Goal: Check status: Check status

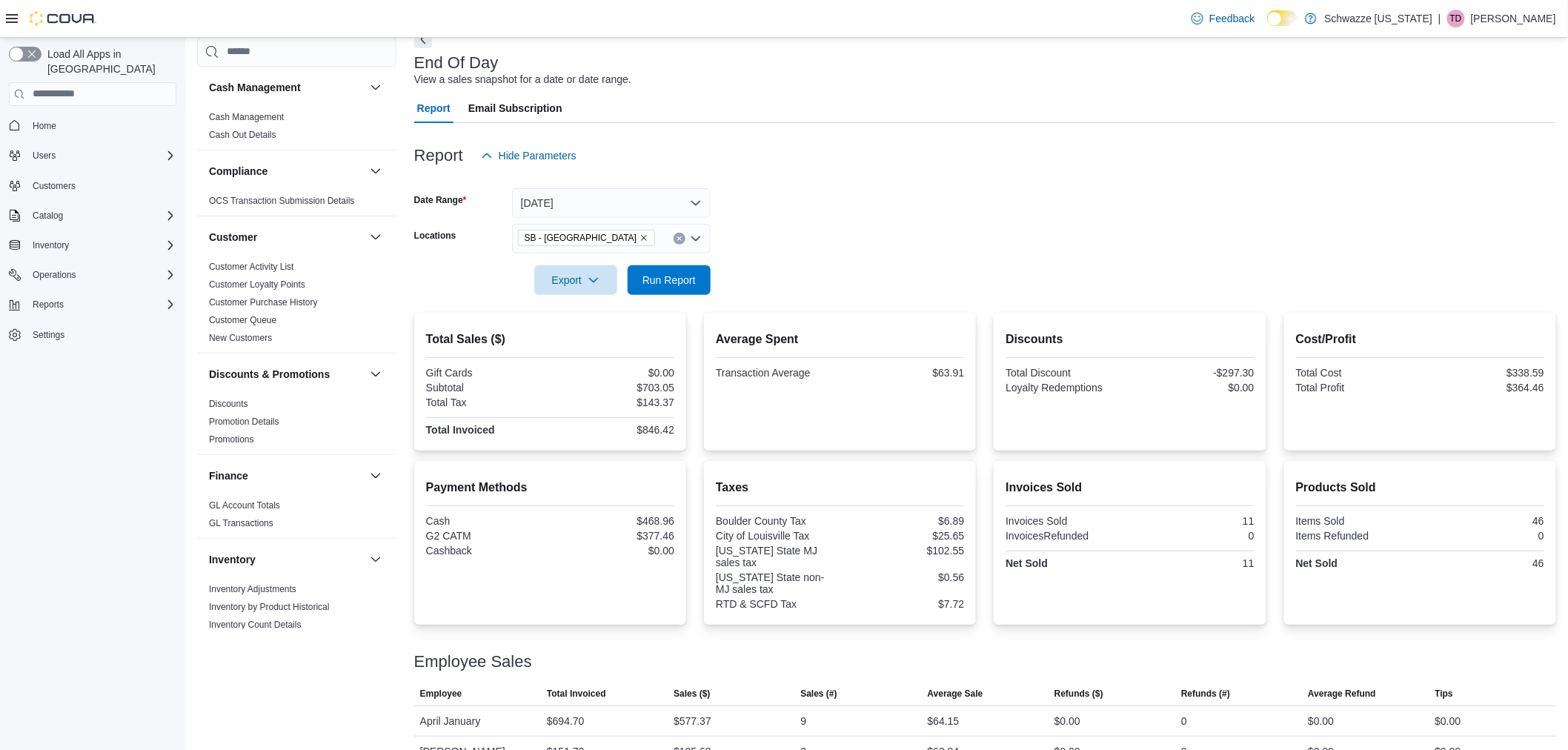
scroll to position [107, 0]
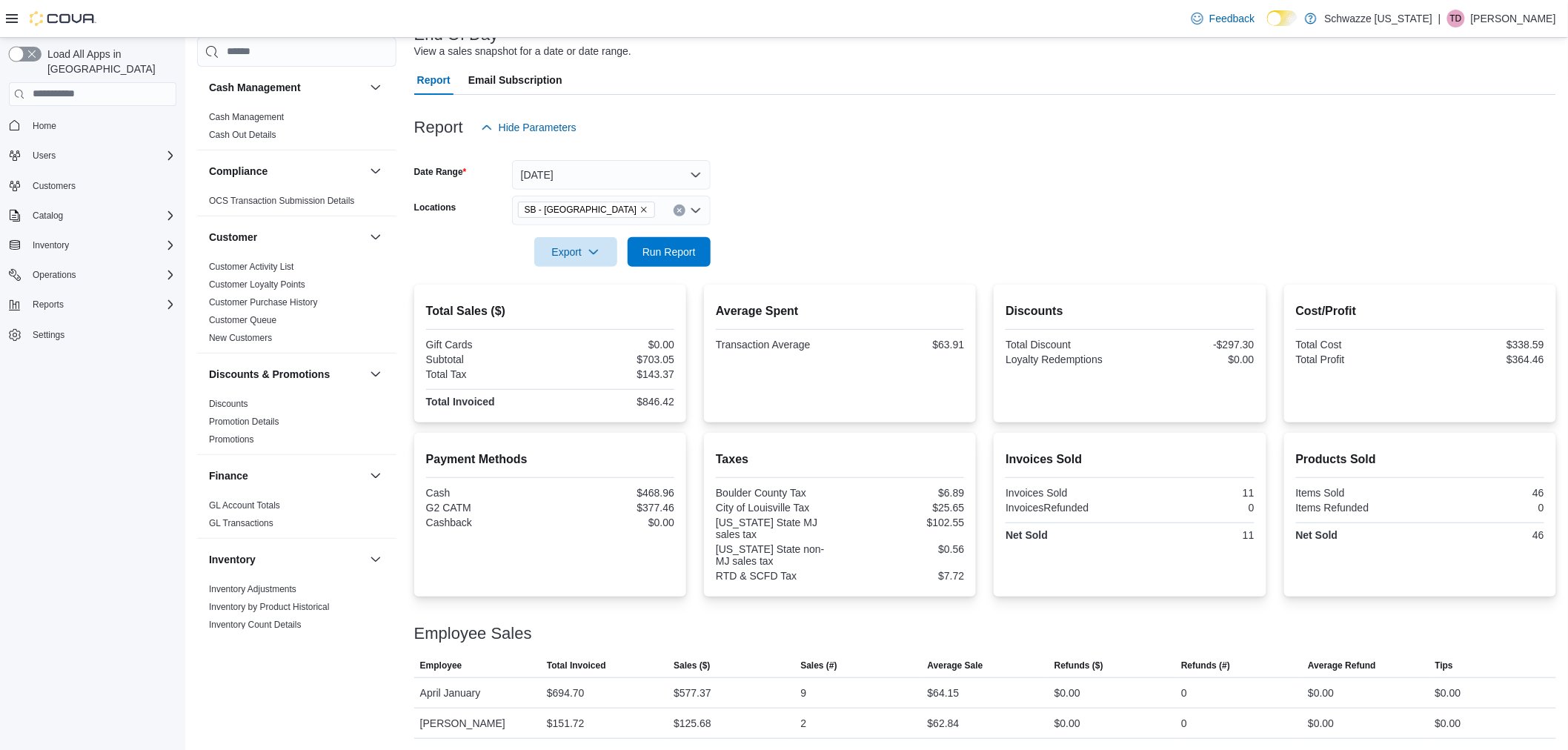
click at [15, 50] on button "button" at bounding box center [25, 53] width 33 height 14
click at [28, 48] on button "button" at bounding box center [25, 53] width 33 height 14
click at [575, 167] on button "Today" at bounding box center [611, 175] width 198 height 30
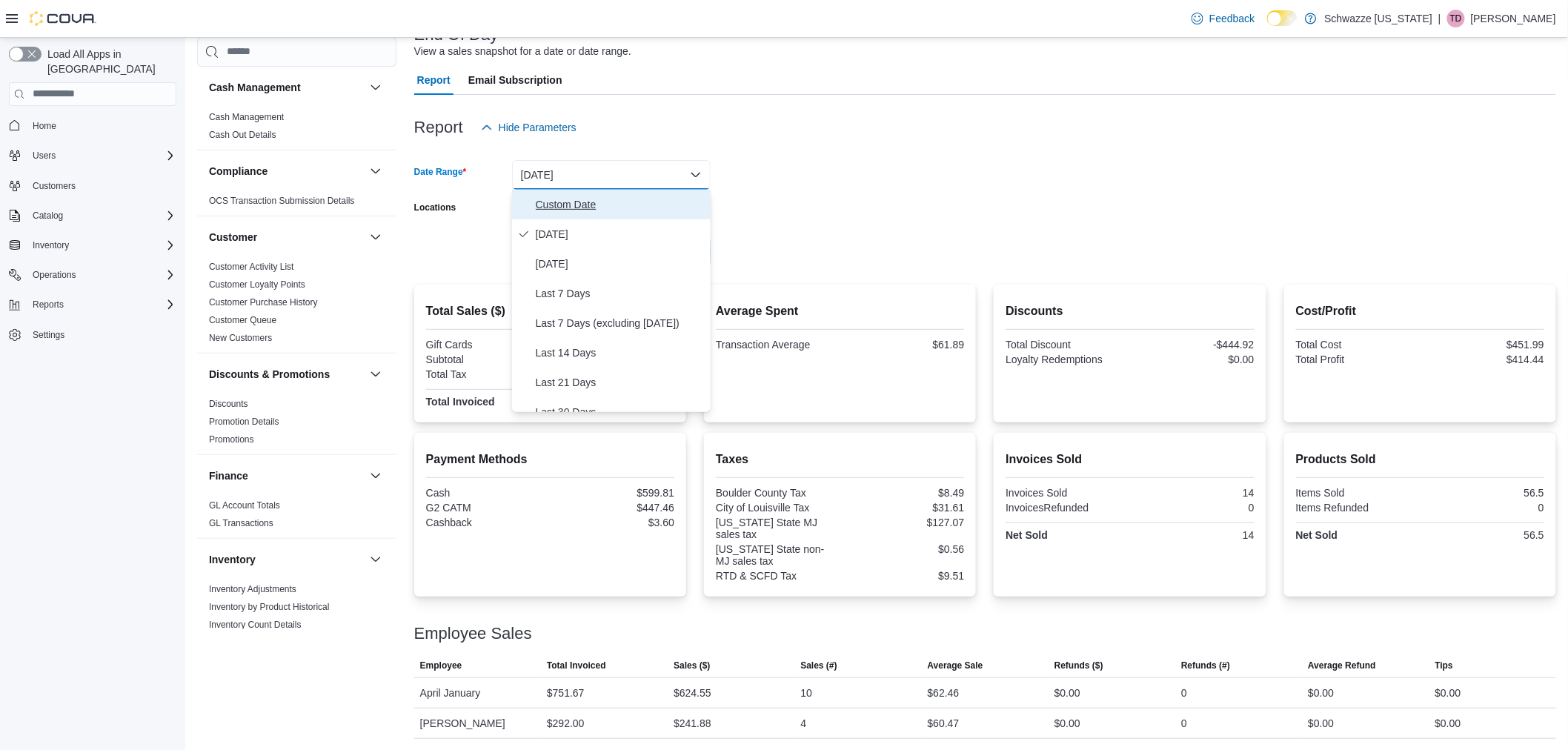
click at [569, 209] on span "Custom Date" at bounding box center [621, 204] width 169 height 17
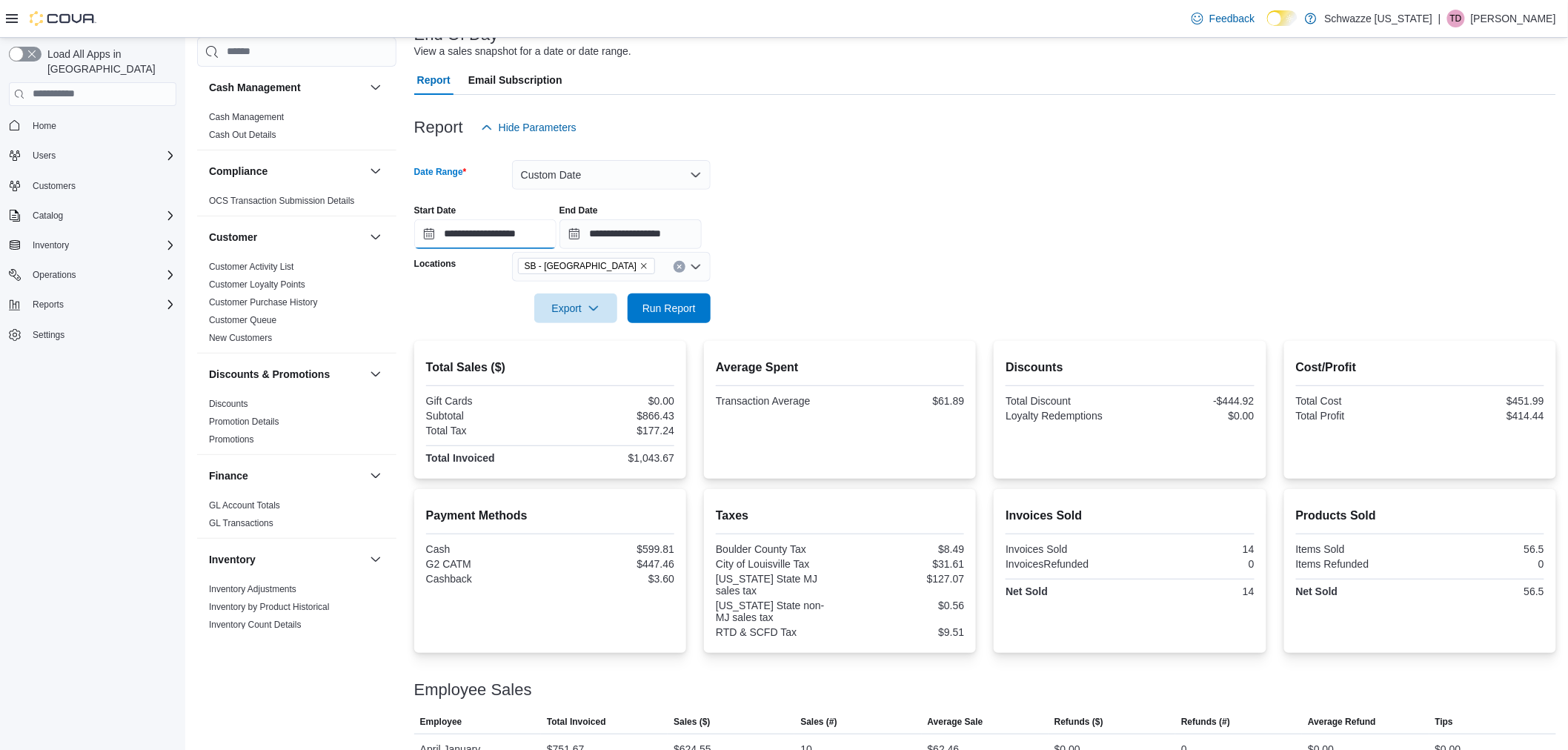
click at [468, 237] on input "**********" at bounding box center [485, 234] width 142 height 30
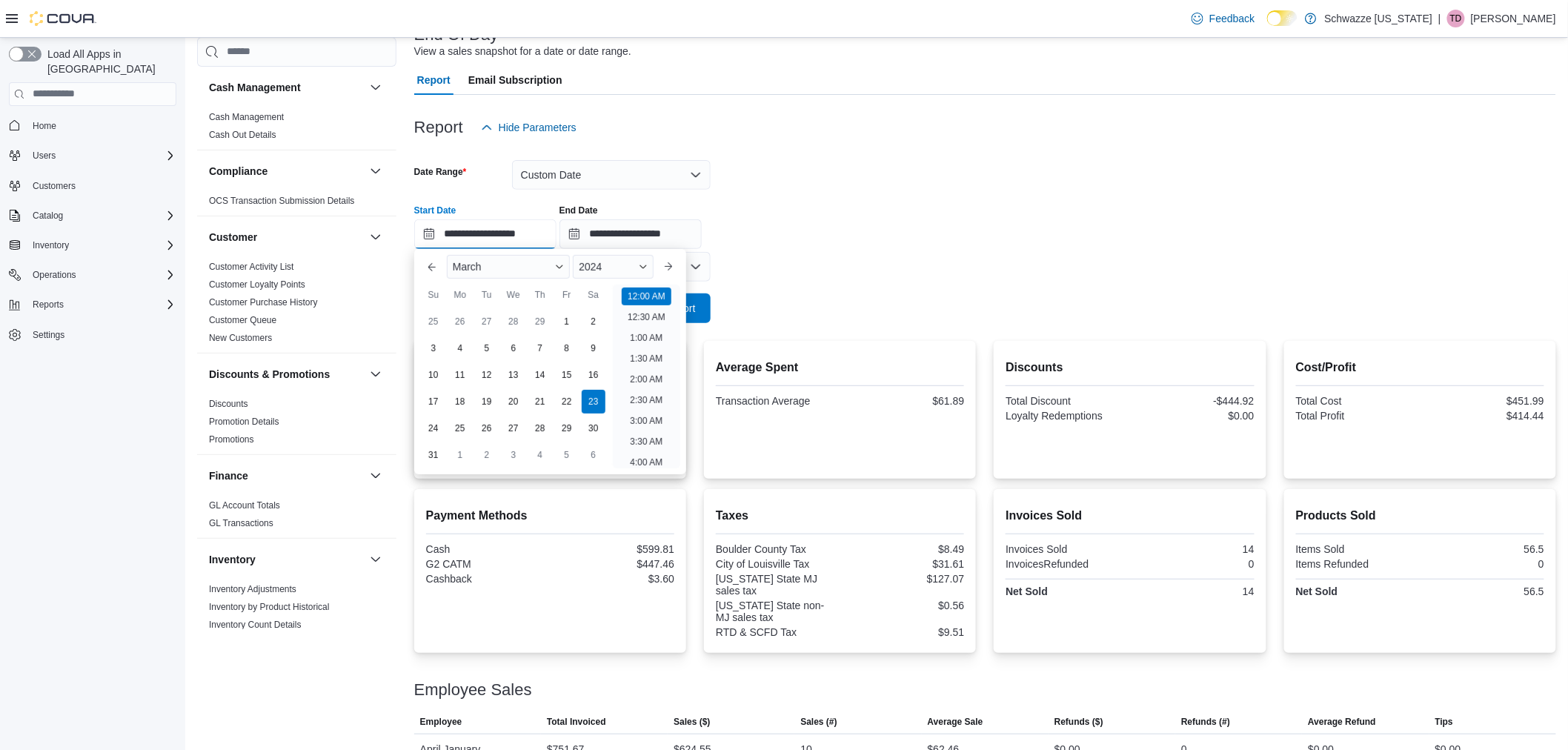
scroll to position [46, 0]
